Goal: Information Seeking & Learning: Learn about a topic

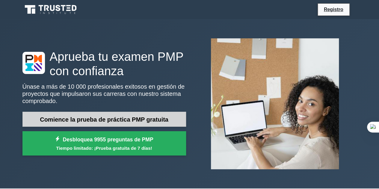
click at [145, 116] on font "Comience la prueba de práctica PMP gratuita" at bounding box center [104, 119] width 128 height 7
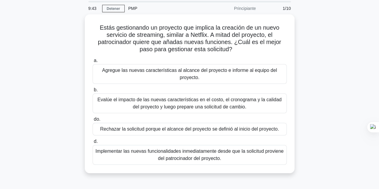
scroll to position [30, 0]
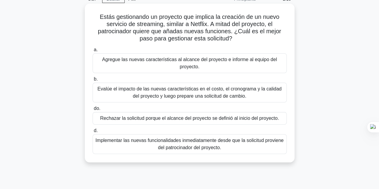
click at [168, 94] on font "Evalúe el impacto de las nuevas características en el costo, el cronograma y la…" at bounding box center [189, 92] width 184 height 12
click at [93, 81] on input "b. Evalúe el impacto de las nuevas características en el costo, el cronograma y…" at bounding box center [93, 79] width 0 height 4
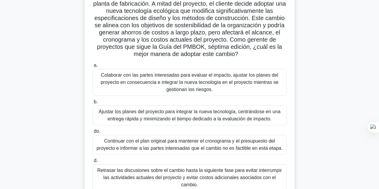
scroll to position [60, 0]
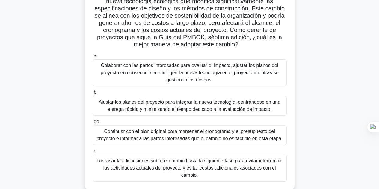
click at [165, 71] on font "Colaborar con las partes interesadas para evaluar el impacto, ajustar los plane…" at bounding box center [190, 72] width 178 height 19
click at [93, 58] on input "a. Colaborar con las partes interesadas para evaluar el impacto, ajustar los pl…" at bounding box center [93, 56] width 0 height 4
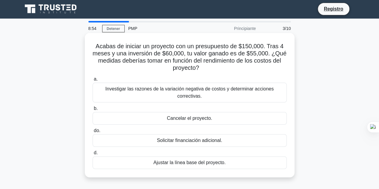
scroll to position [0, 0]
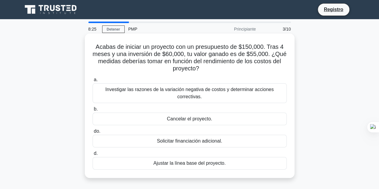
click at [203, 95] on font "Investigar las razones de la variación negativa de costos y determinar acciones…" at bounding box center [189, 93] width 189 height 14
click at [93, 82] on input "a. Investigar las razones de la variación negativa de costos y determinar accio…" at bounding box center [93, 80] width 0 height 4
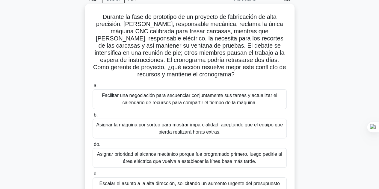
scroll to position [60, 0]
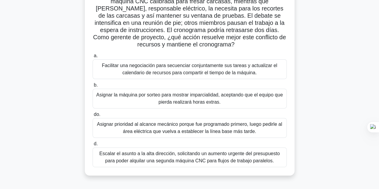
click at [209, 69] on font "Facilitar una negociación para secuenciar conjuntamente sus tareas y actualizar…" at bounding box center [189, 69] width 175 height 12
click at [93, 58] on input "a. Facilitar una negociación para secuenciar conjuntamente sus tareas y actuali…" at bounding box center [93, 56] width 0 height 4
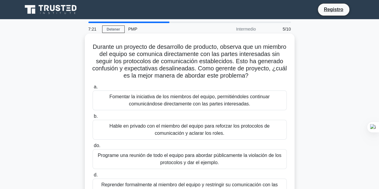
scroll to position [30, 0]
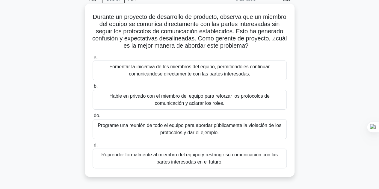
click at [215, 101] on font "Hable en privado con el miembro del equipo para reforzar los protocolos de comu…" at bounding box center [189, 99] width 160 height 12
click at [93, 88] on input "b. Hable en privado con el miembro del equipo para reforzar los protocolos de c…" at bounding box center [93, 86] width 0 height 4
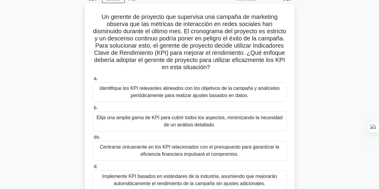
scroll to position [60, 0]
click at [205, 93] on font "Identifique los KPI relevantes alineados con los objetivos de la campaña y anal…" at bounding box center [189, 92] width 180 height 12
click at [93, 81] on input "a. Identifique los KPI relevantes alineados con los objetivos de la campaña y a…" at bounding box center [93, 79] width 0 height 4
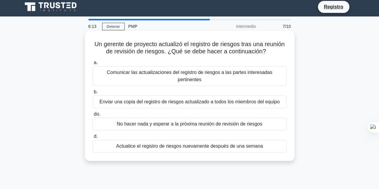
scroll to position [0, 0]
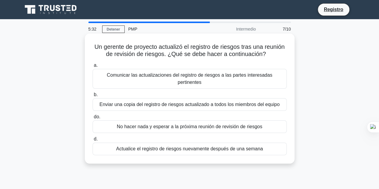
click at [261, 75] on font "Comunicar las actualizaciones del registro de riesgos a las partes interesadas …" at bounding box center [189, 78] width 165 height 12
click at [93, 67] on input "a. Comunicar las actualizaciones del registro de riesgos a las partes interesad…" at bounding box center [93, 65] width 0 height 4
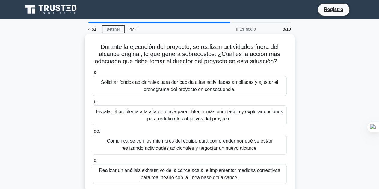
click at [231, 170] on font "Realizar un análisis exhaustivo del alcance actual e implementar medidas correc…" at bounding box center [189, 174] width 181 height 12
click at [93, 163] on input "d. Realizar un análisis exhaustivo del alcance actual e implementar medidas cor…" at bounding box center [93, 161] width 0 height 4
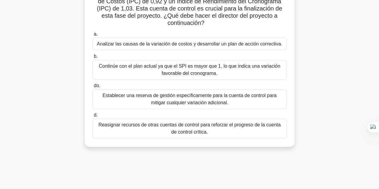
scroll to position [30, 0]
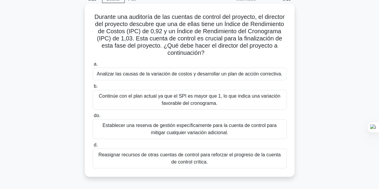
click at [214, 74] on font "Analizar las causas de la variación de costos y desarrollar un plan de acción c…" at bounding box center [189, 73] width 185 height 5
click at [93, 66] on input "a. Analizar las causas de la variación de costos y desarrollar un plan de acció…" at bounding box center [93, 64] width 0 height 4
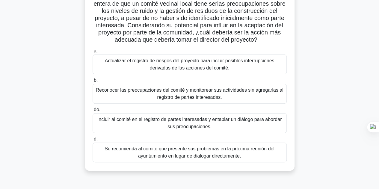
scroll to position [60, 0]
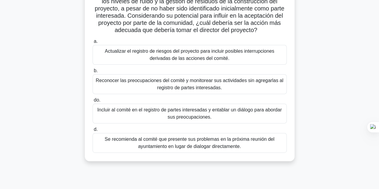
click at [207, 113] on font "Incluir al comité en el registro de partes interesadas y entablar un diálogo pa…" at bounding box center [189, 113] width 184 height 12
click at [93, 102] on input "do. Incluir al comité en el registro de partes interesadas y entablar un diálog…" at bounding box center [93, 100] width 0 height 4
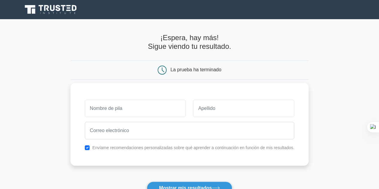
click at [132, 104] on input "text" at bounding box center [135, 108] width 101 height 17
type input "[PERSON_NAME]"
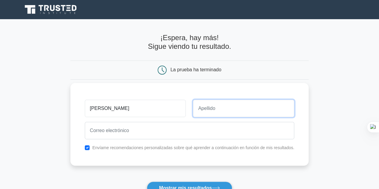
click at [204, 110] on input "text" at bounding box center [243, 108] width 101 height 17
type input "Martinez Baez"
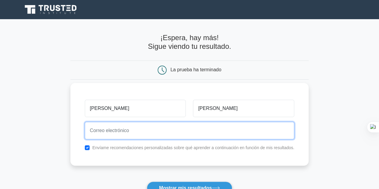
click at [108, 133] on input "email" at bounding box center [189, 130] width 209 height 17
type input "ingcmartinezbaez@gmail.com"
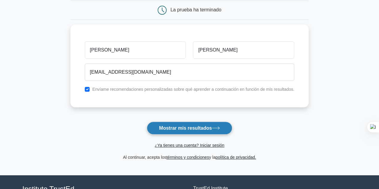
click at [185, 127] on font "Mostrar mis resultados" at bounding box center [185, 127] width 53 height 5
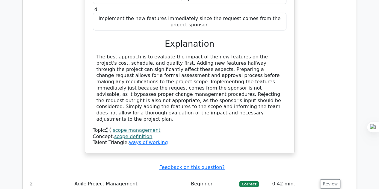
scroll to position [778, 0]
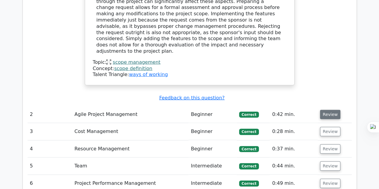
click at [330, 110] on button "Review" at bounding box center [330, 114] width 20 height 9
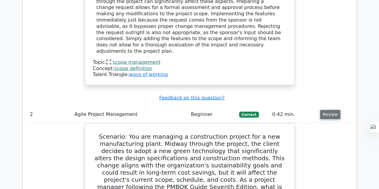
click at [328, 110] on button "Review" at bounding box center [330, 114] width 20 height 9
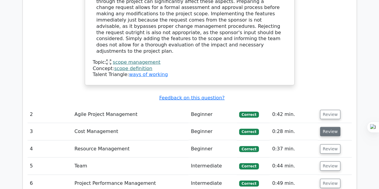
click at [329, 127] on button "Review" at bounding box center [330, 131] width 20 height 9
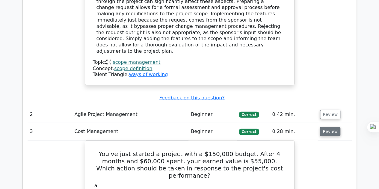
click at [329, 127] on button "Review" at bounding box center [330, 131] width 20 height 9
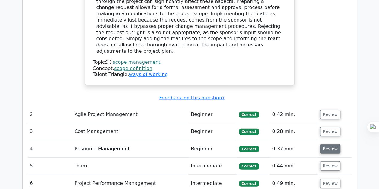
click at [328, 144] on button "Review" at bounding box center [330, 148] width 20 height 9
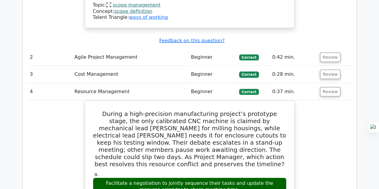
scroll to position [838, 0]
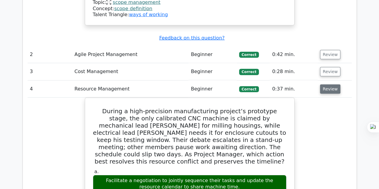
click at [332, 84] on button "Review" at bounding box center [330, 88] width 20 height 9
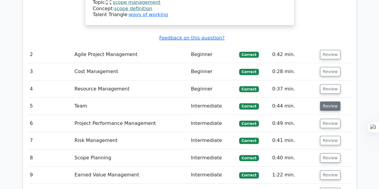
click at [333, 101] on button "Review" at bounding box center [330, 105] width 20 height 9
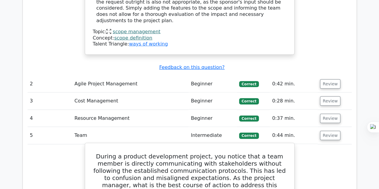
scroll to position [808, 0]
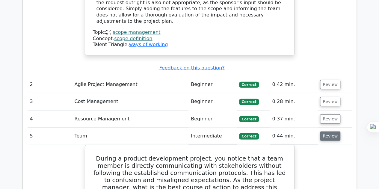
click at [322, 131] on button "Review" at bounding box center [330, 135] width 20 height 9
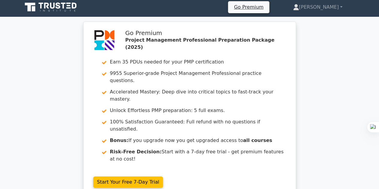
scroll to position [0, 0]
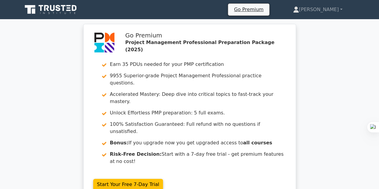
click at [53, 5] on icon at bounding box center [50, 9] width 57 height 11
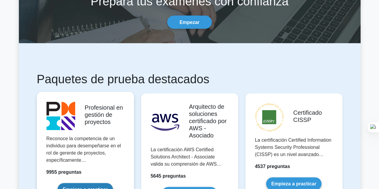
scroll to position [60, 0]
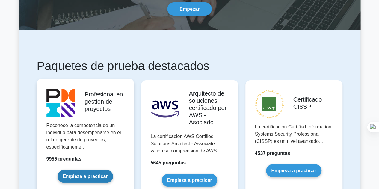
click at [66, 170] on link "Empieza a practicar" at bounding box center [84, 176] width 55 height 13
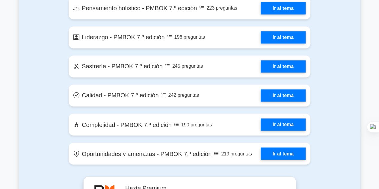
scroll to position [1706, 0]
